Goal: Task Accomplishment & Management: Manage account settings

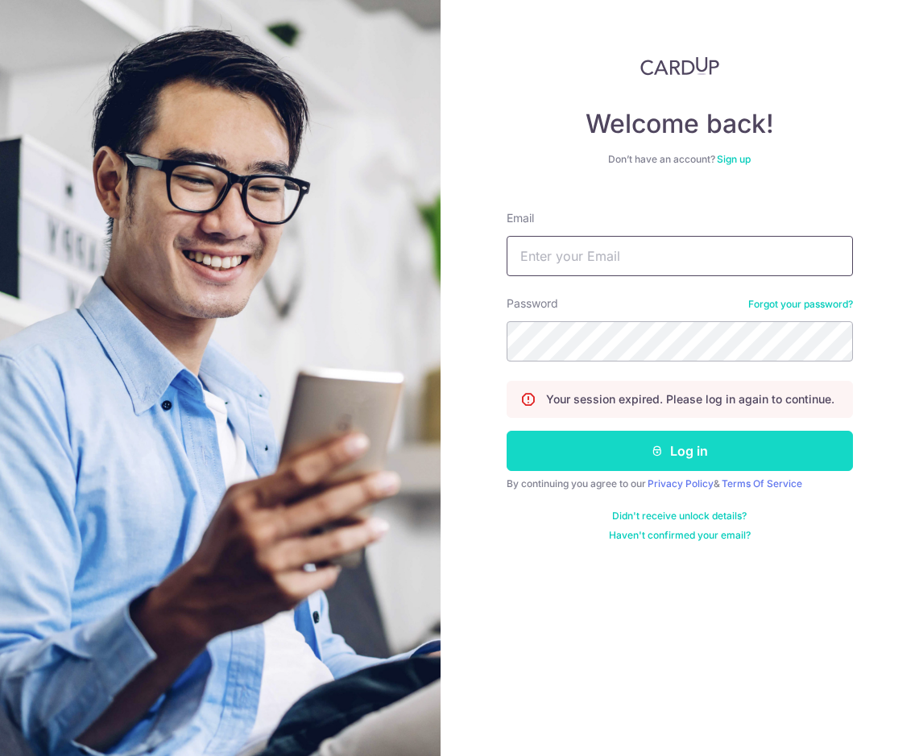
type input "[EMAIL_ADDRESS][DOMAIN_NAME]"
click at [736, 450] on button "Log in" at bounding box center [679, 451] width 346 height 40
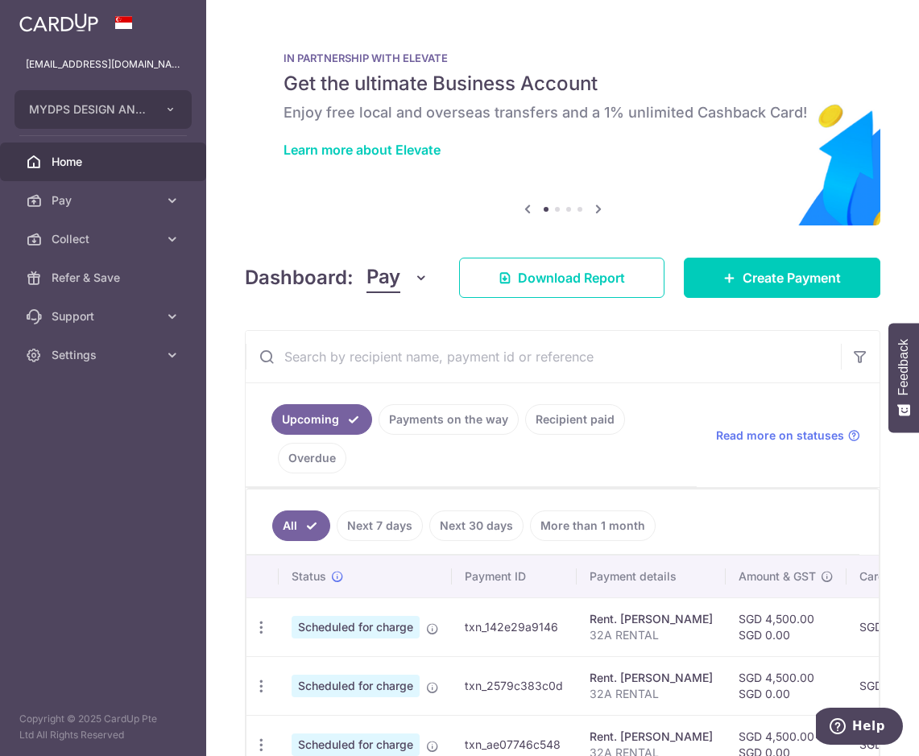
click at [442, 427] on link "Payments on the way" at bounding box center [448, 419] width 140 height 31
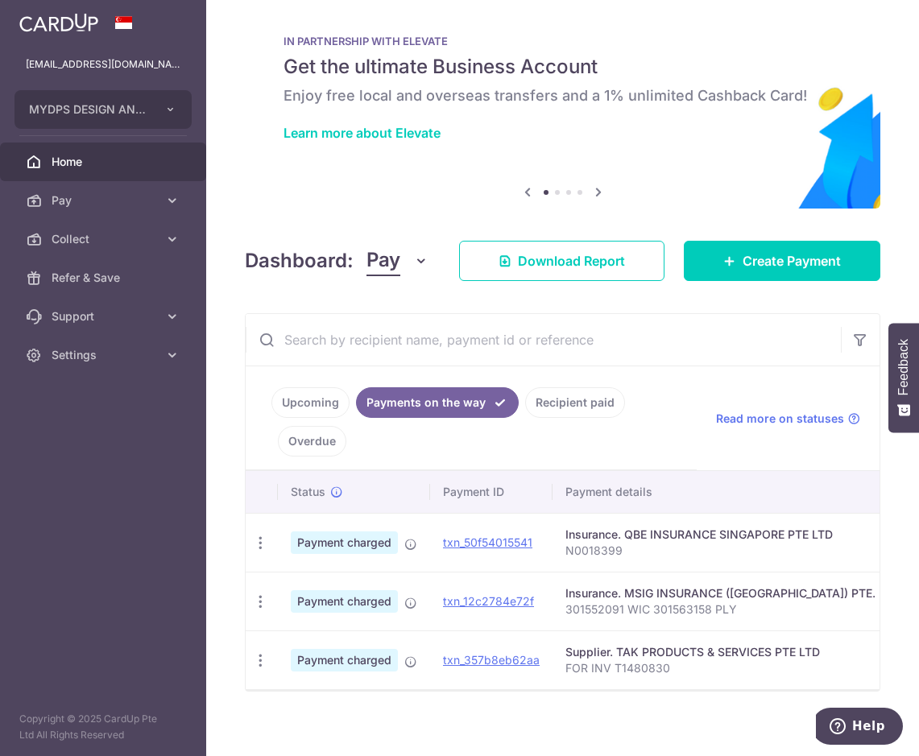
scroll to position [36, 0]
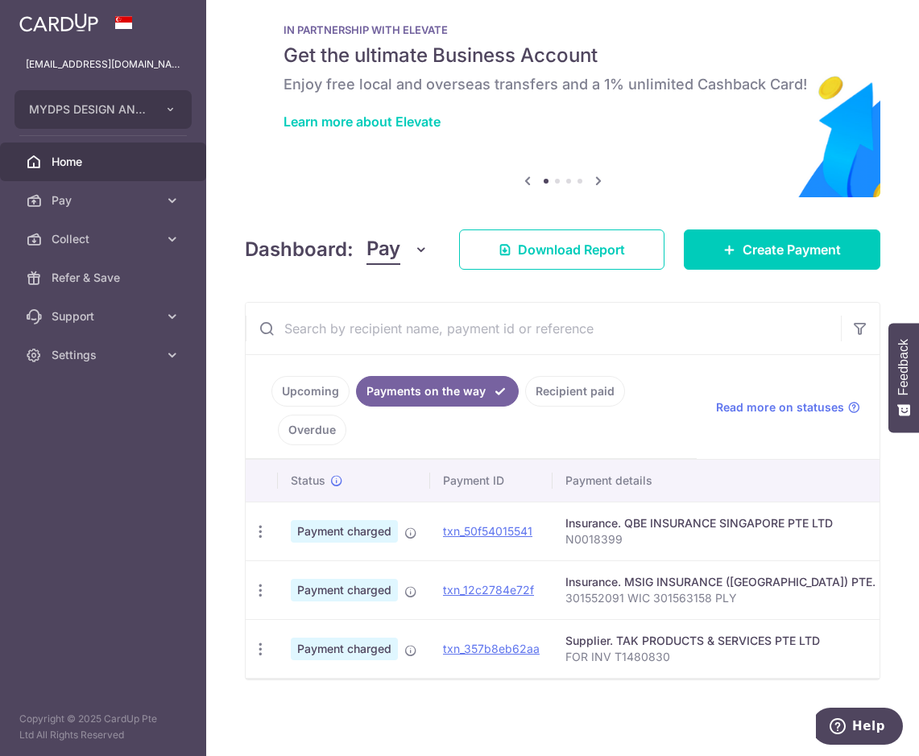
click at [582, 383] on link "Recipient paid" at bounding box center [575, 391] width 100 height 31
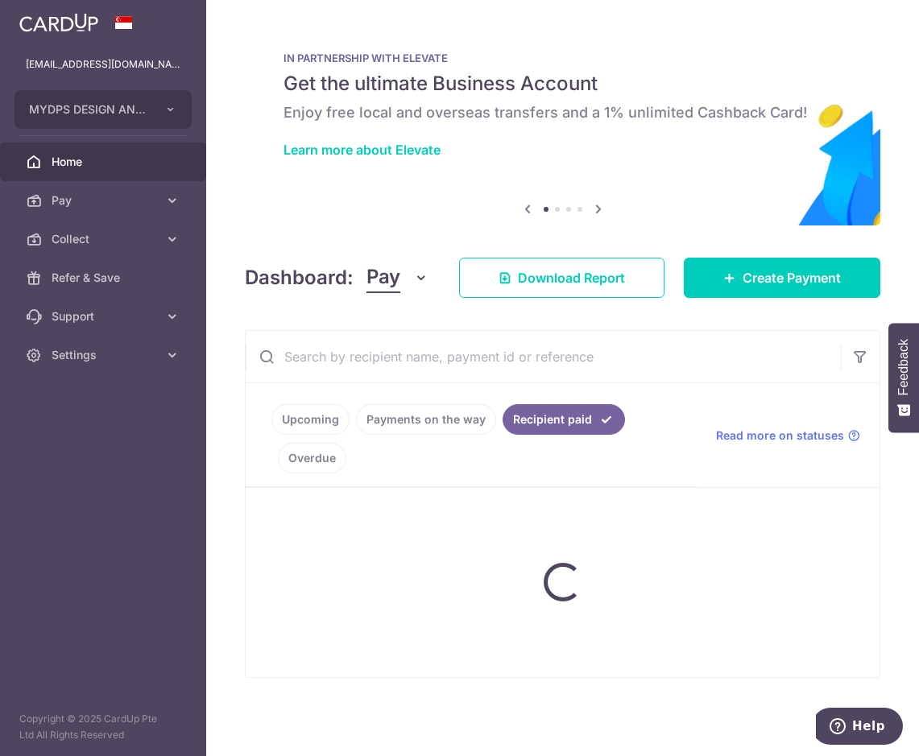
scroll to position [0, 0]
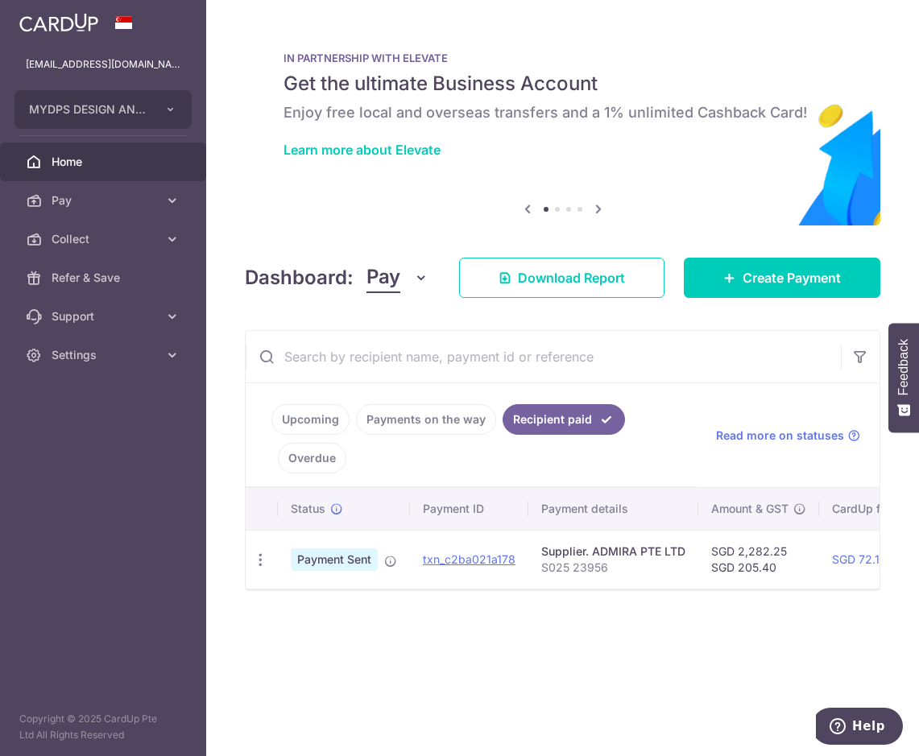
click at [326, 456] on link "Overdue" at bounding box center [312, 458] width 68 height 31
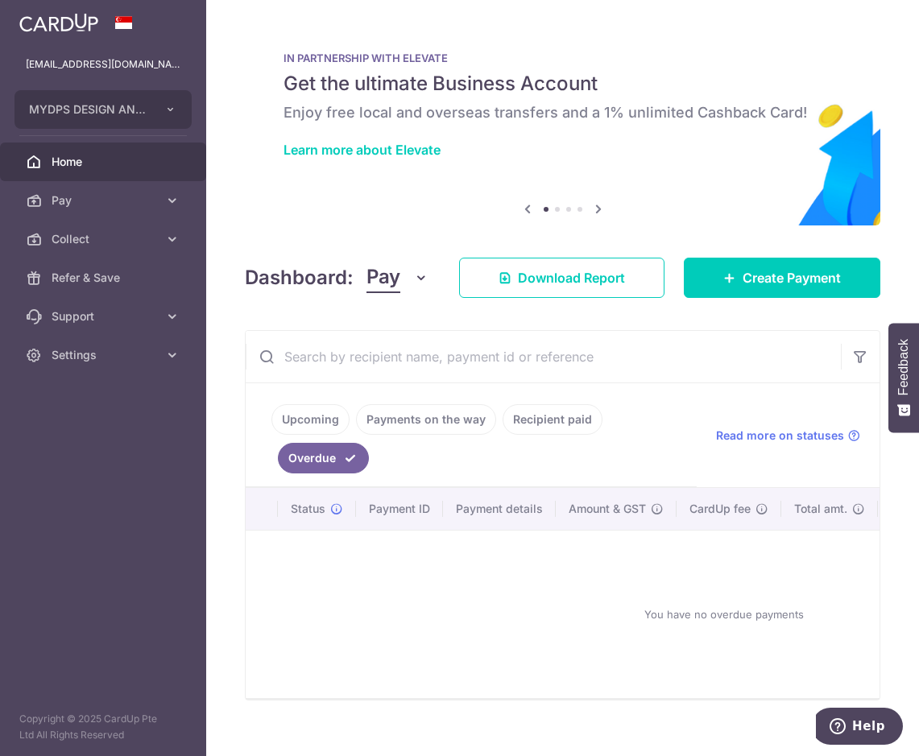
click at [312, 412] on link "Upcoming" at bounding box center [310, 419] width 78 height 31
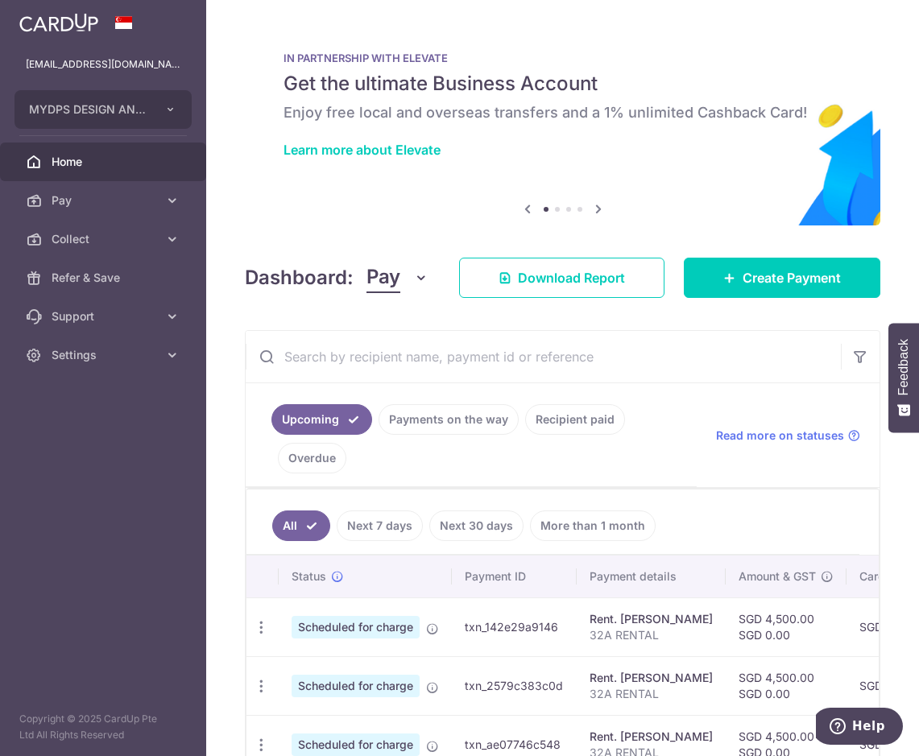
click at [437, 424] on link "Payments on the way" at bounding box center [448, 419] width 140 height 31
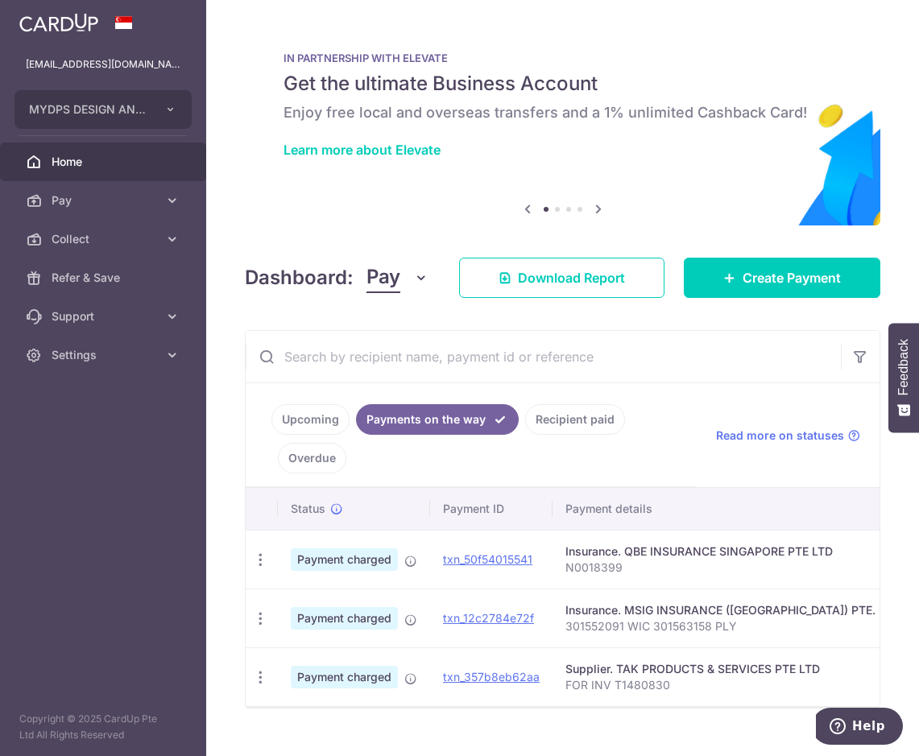
click at [568, 422] on link "Recipient paid" at bounding box center [575, 419] width 100 height 31
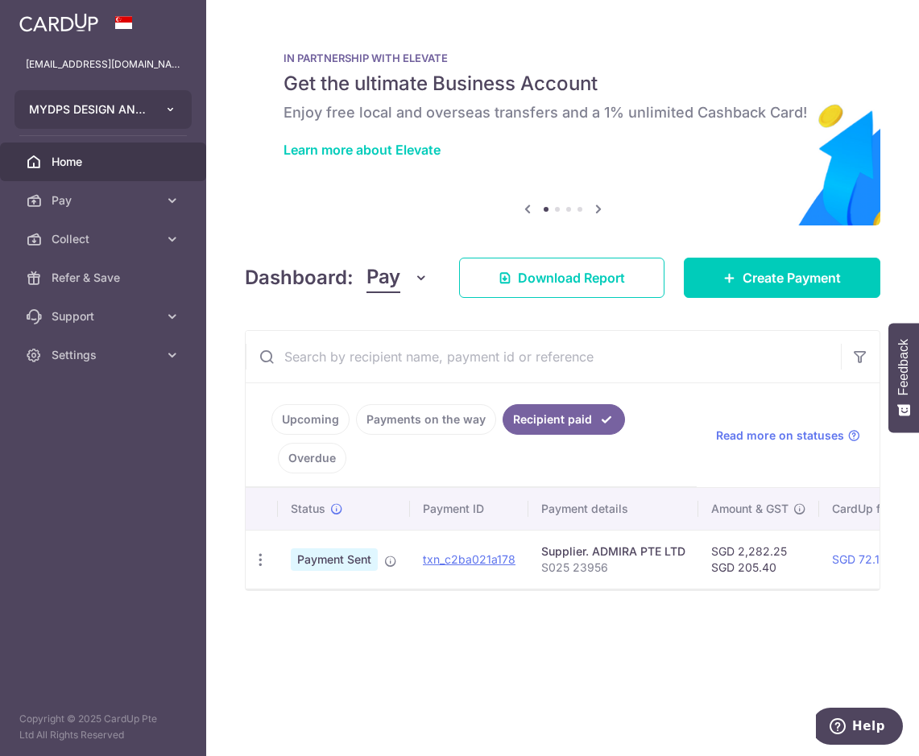
click at [157, 116] on button "MYDPS DESIGN AND CONSTRUCTION PTE. LTD." at bounding box center [102, 109] width 177 height 39
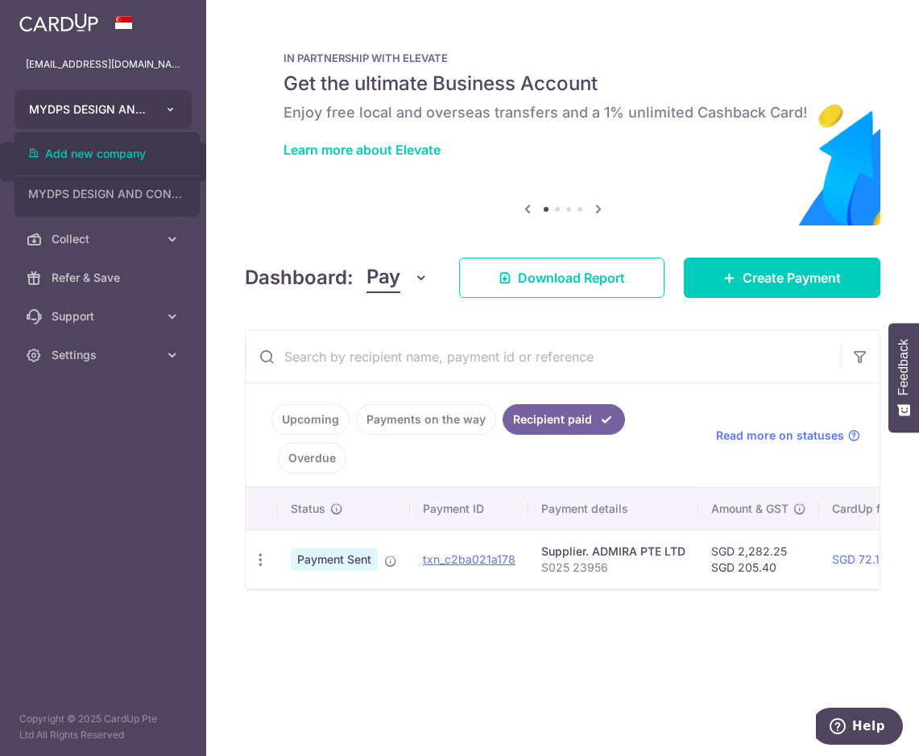
click at [172, 112] on icon "button" at bounding box center [170, 109] width 13 height 13
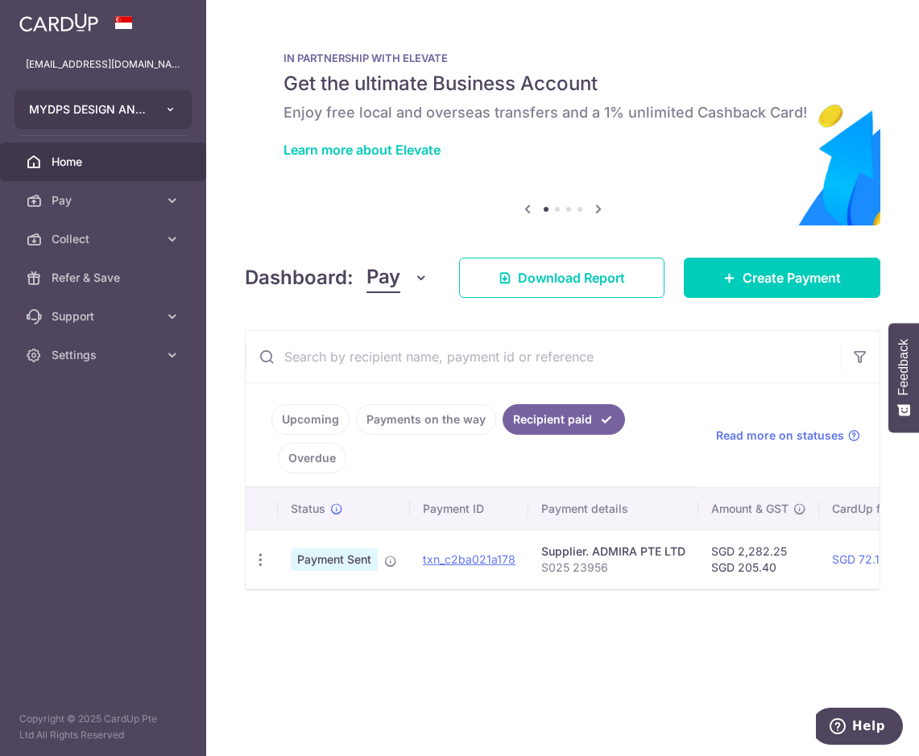
click at [172, 112] on icon "button" at bounding box center [170, 109] width 13 height 13
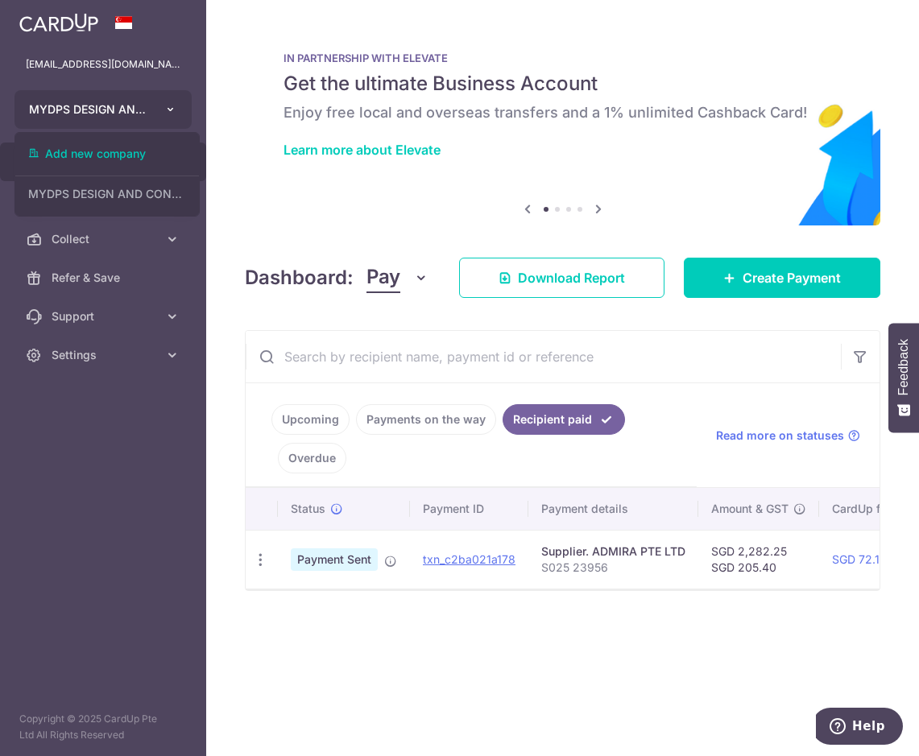
click at [172, 112] on icon "button" at bounding box center [170, 109] width 13 height 13
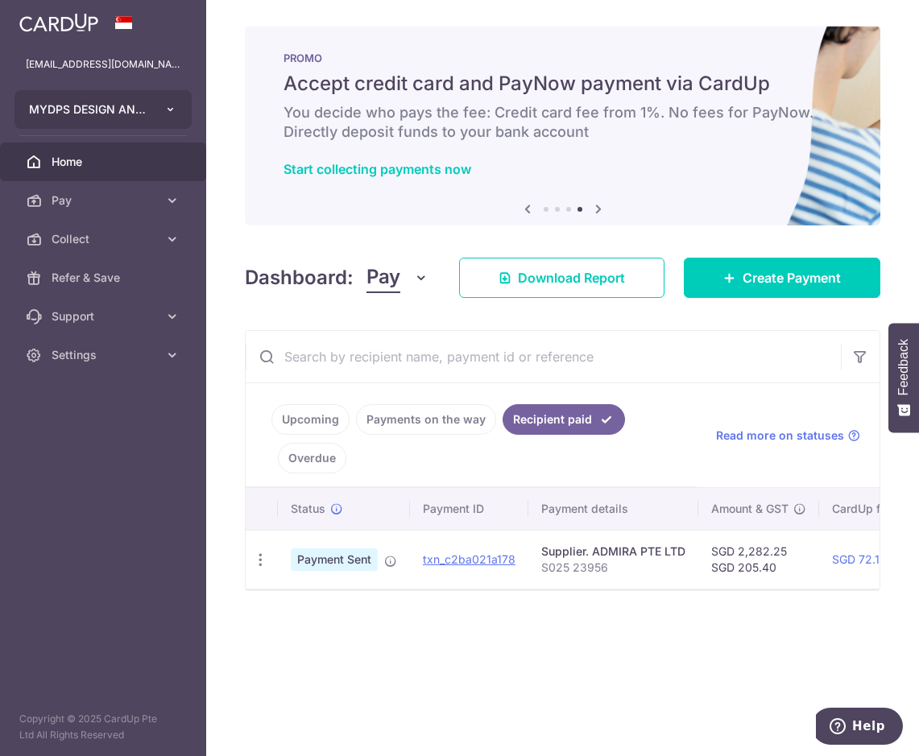
drag, startPoint x: 148, startPoint y: 108, endPoint x: 138, endPoint y: 109, distance: 9.7
click at [149, 108] on button "MYDPS DESIGN AND CONSTRUCTION PTE. LTD." at bounding box center [102, 109] width 177 height 39
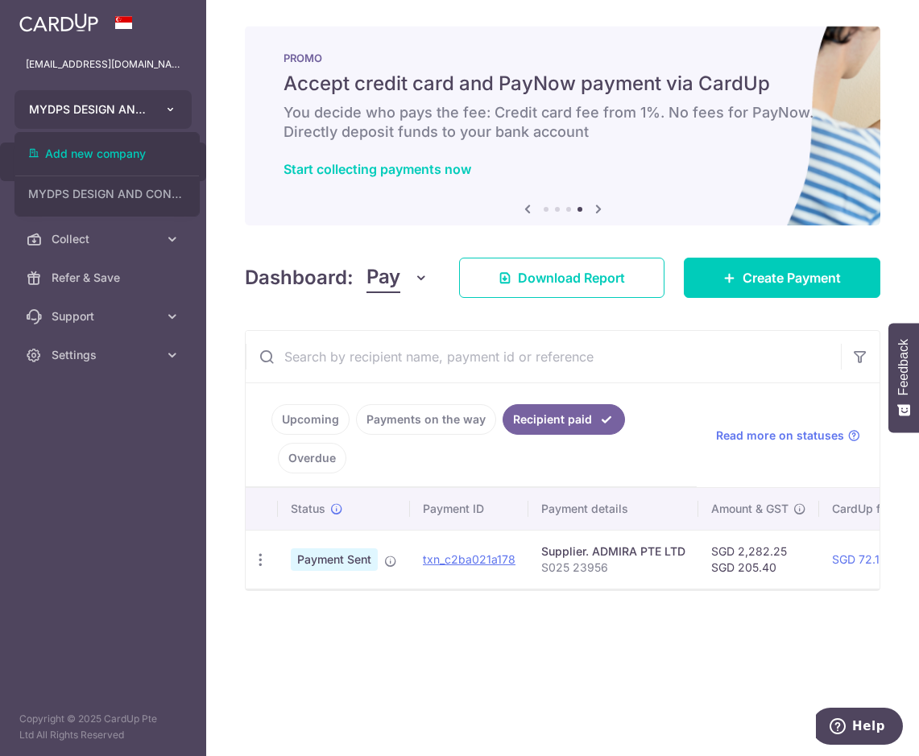
click at [156, 113] on button "MYDPS DESIGN AND CONSTRUCTION PTE. LTD." at bounding box center [102, 109] width 177 height 39
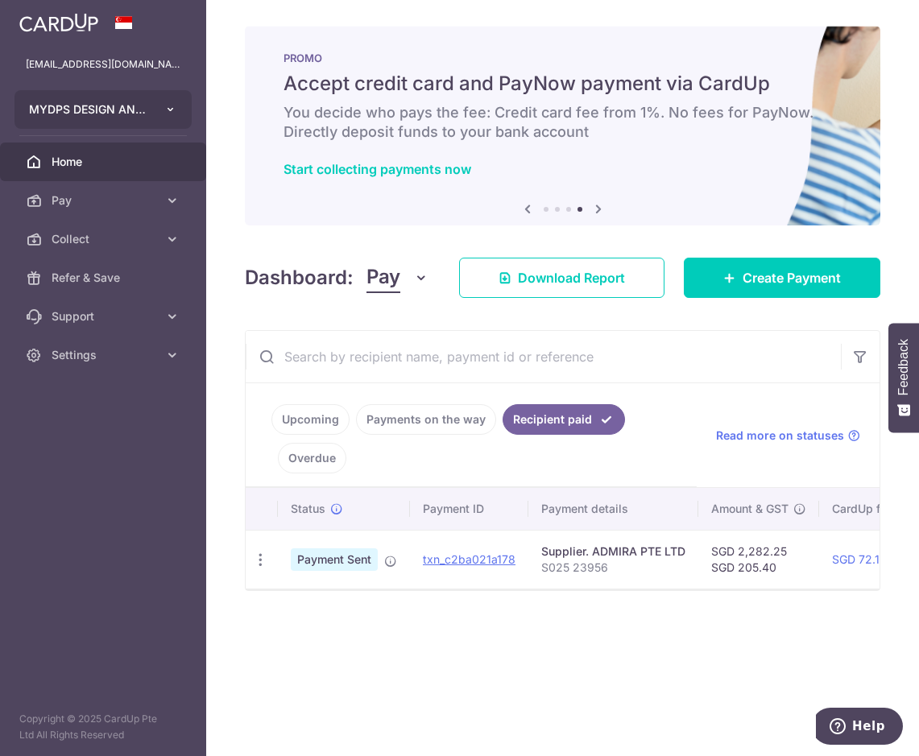
click at [156, 113] on button "MYDPS DESIGN AND CONSTRUCTION PTE. LTD." at bounding box center [102, 109] width 177 height 39
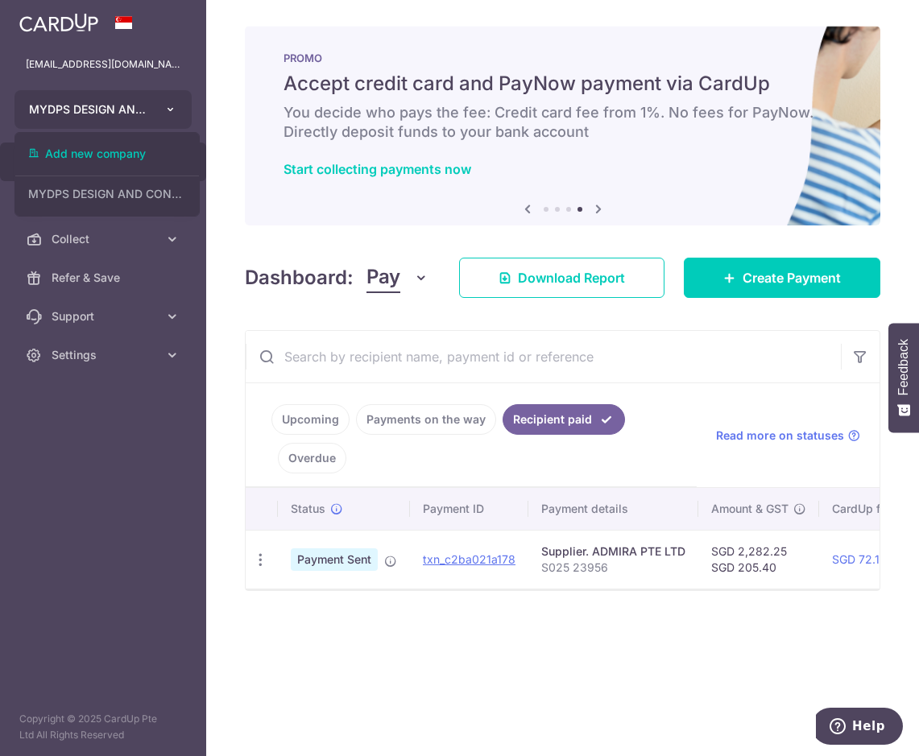
click at [155, 97] on button "MYDPS DESIGN AND CONSTRUCTION PTE. LTD." at bounding box center [102, 109] width 177 height 39
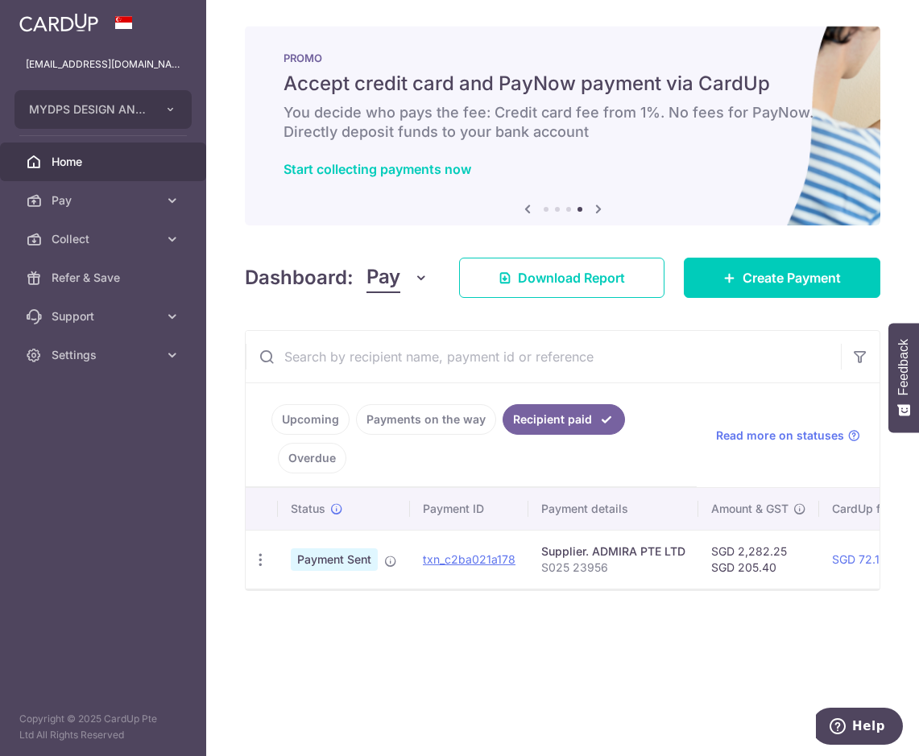
click at [63, 515] on aside "accounts@mydpssg.com MYDPS DESIGN AND CONSTRUCTION PTE. LTD. Add new company MY…" at bounding box center [103, 378] width 206 height 756
click at [99, 358] on span "Settings" at bounding box center [105, 355] width 106 height 16
click at [85, 432] on span "Logout" at bounding box center [105, 432] width 106 height 16
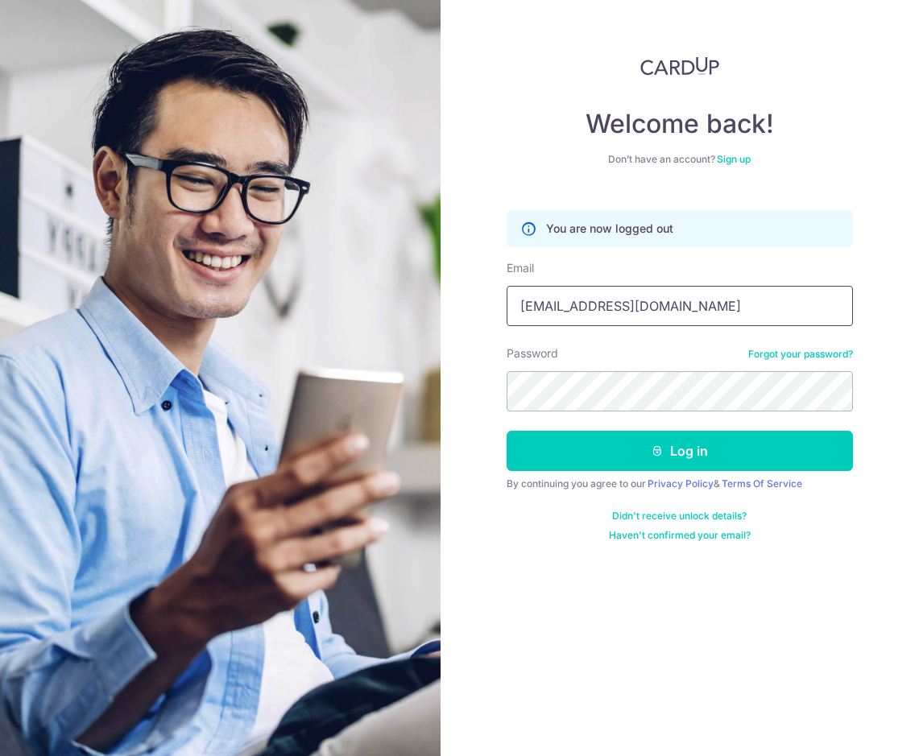
drag, startPoint x: 672, startPoint y: 308, endPoint x: 693, endPoint y: 308, distance: 20.9
click at [672, 308] on input "[EMAIL_ADDRESS][DOMAIN_NAME]" at bounding box center [679, 306] width 346 height 40
type input "mydesignprojects@gmail.com"
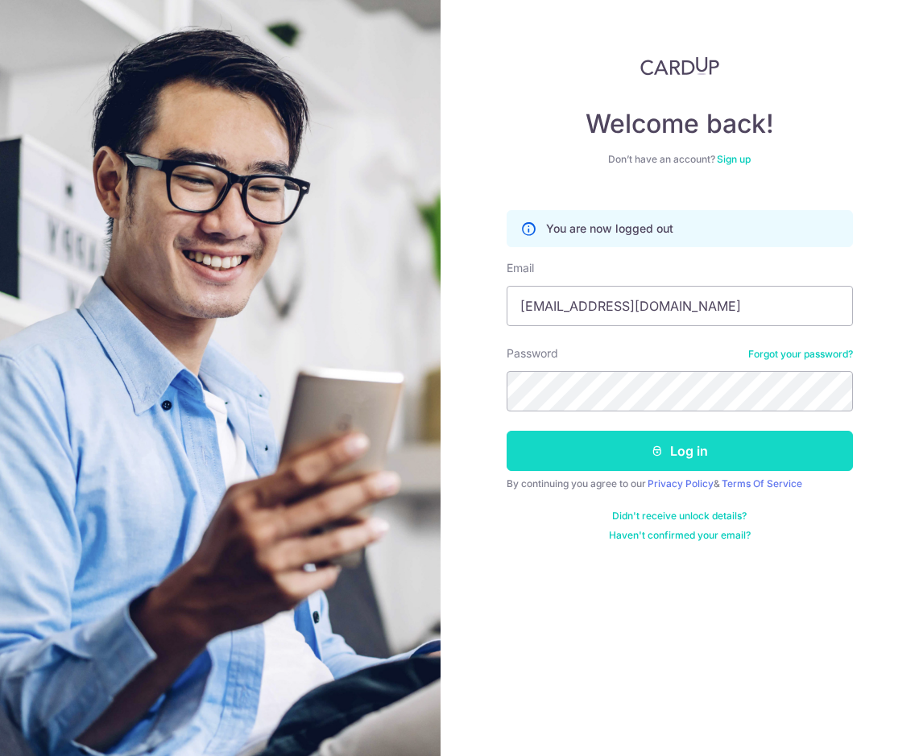
click at [630, 449] on button "Log in" at bounding box center [679, 451] width 346 height 40
